Goal: Find specific page/section: Find specific page/section

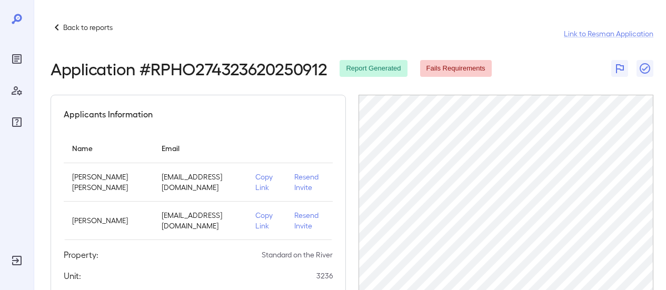
scroll to position [79, 0]
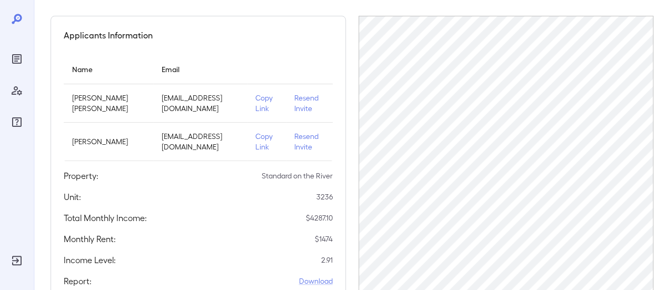
scroll to position [105, 0]
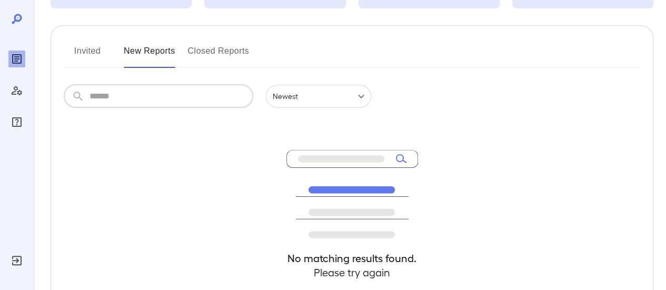
click at [106, 97] on input "text" at bounding box center [171, 96] width 164 height 23
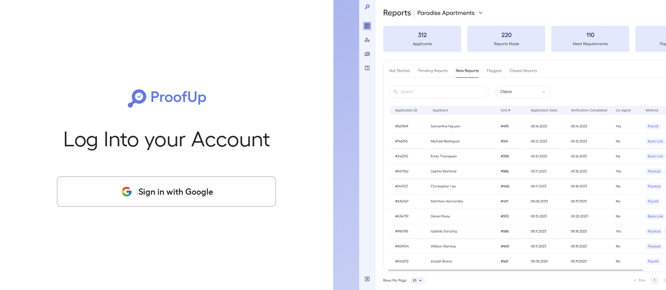
click at [215, 198] on button "Sign in with Google" at bounding box center [166, 191] width 219 height 31
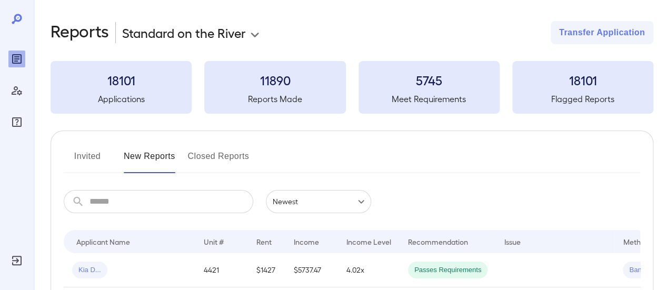
click at [142, 205] on input "text" at bounding box center [171, 201] width 164 height 23
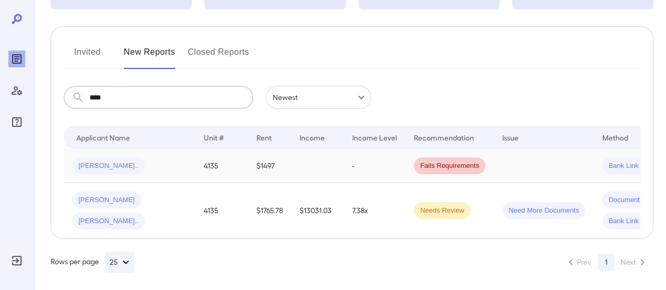
scroll to position [105, 0]
type input "****"
click at [337, 162] on td at bounding box center [317, 165] width 53 height 34
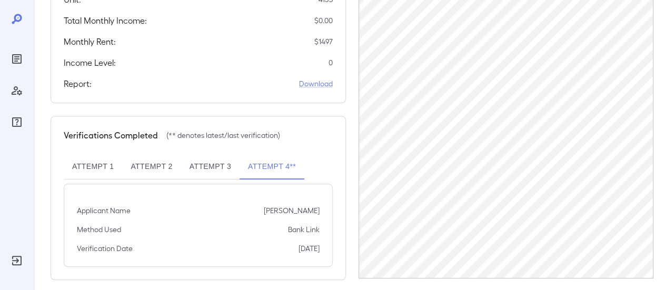
scroll to position [247, 0]
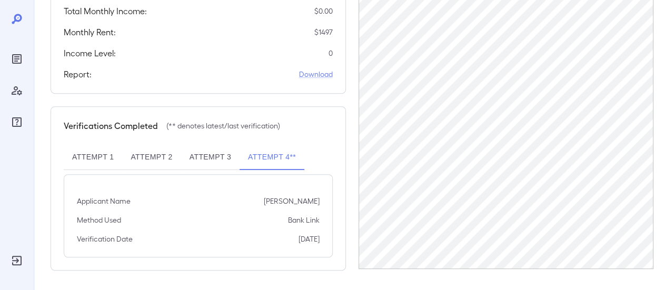
click at [210, 154] on button "Attempt 3" at bounding box center [210, 157] width 58 height 25
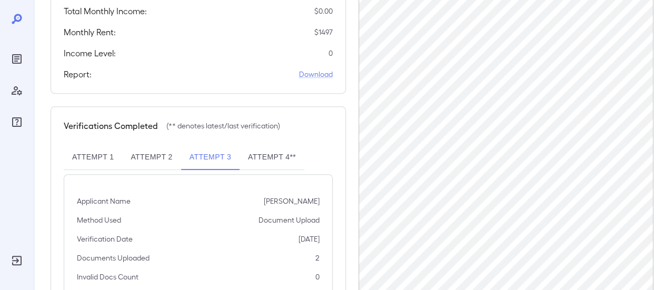
click at [147, 161] on button "Attempt 2" at bounding box center [151, 157] width 58 height 25
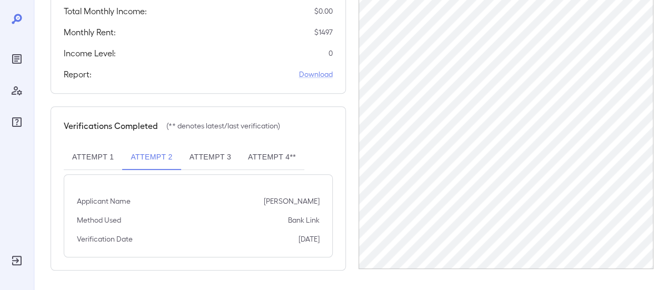
click at [95, 162] on button "Attempt 1" at bounding box center [93, 157] width 58 height 25
